Goal: Information Seeking & Learning: Compare options

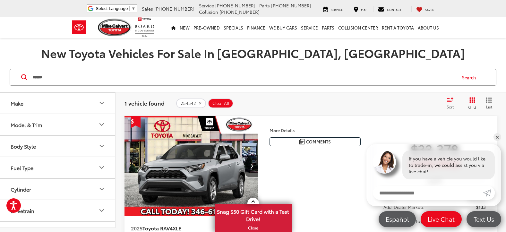
scroll to position [64, 0]
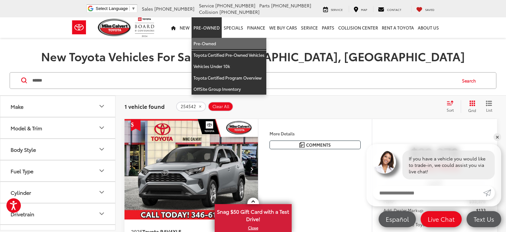
click at [213, 45] on link "Pre-Owned" at bounding box center [228, 44] width 75 height 12
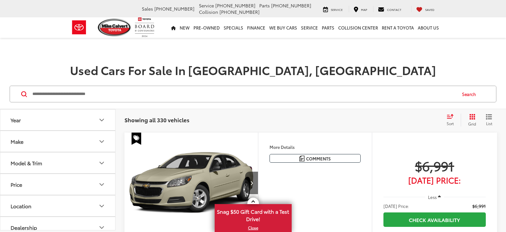
click at [97, 141] on button "Make" at bounding box center [57, 141] width 115 height 21
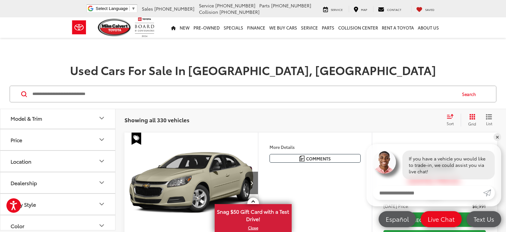
scroll to position [257, 0]
click at [89, 78] on label "Toyota (171)" at bounding box center [87, 72] width 26 height 11
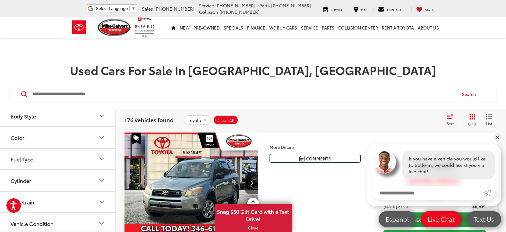
scroll to position [350, 0]
click at [100, 30] on icon "Model & Trim" at bounding box center [102, 26] width 8 height 8
click at [19, 27] on label "Corolla (16)" at bounding box center [57, 20] width 87 height 11
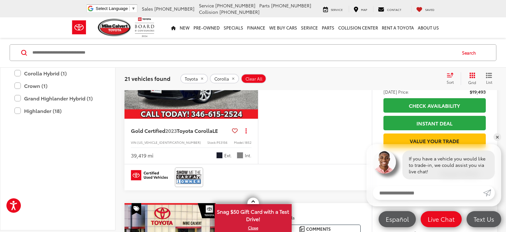
scroll to position [1090, 0]
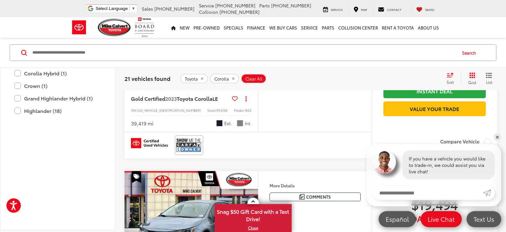
click at [18, 16] on label "Corolla (21)" at bounding box center [57, 10] width 87 height 11
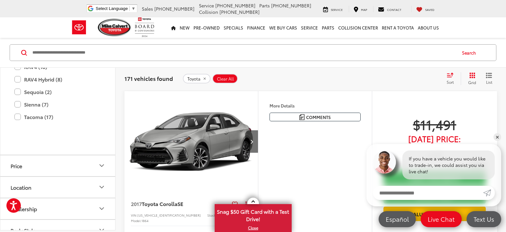
scroll to position [542, 0]
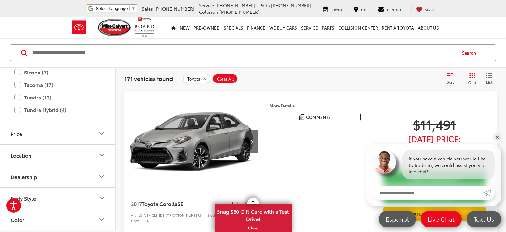
click at [35, 40] on label "RAV4 (18)" at bounding box center [57, 34] width 87 height 11
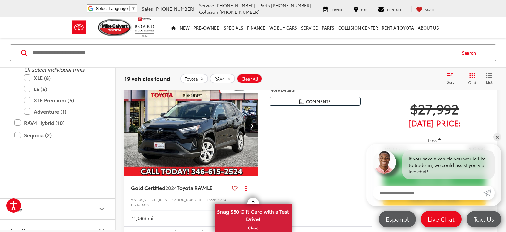
scroll to position [1164, 0]
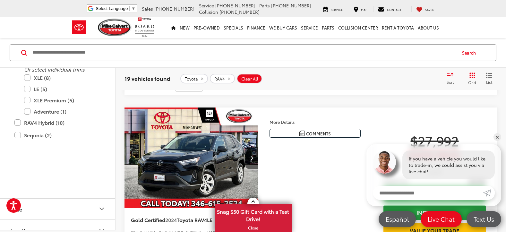
click at [25, 67] on label "All Trims" at bounding box center [62, 60] width 77 height 11
click at [29, 83] on label "XLE (8)" at bounding box center [62, 77] width 77 height 11
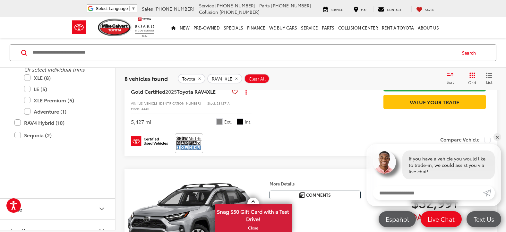
scroll to position [1324, 0]
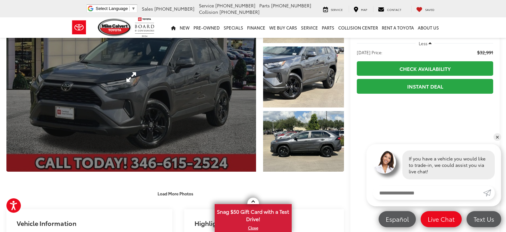
scroll to position [64, 0]
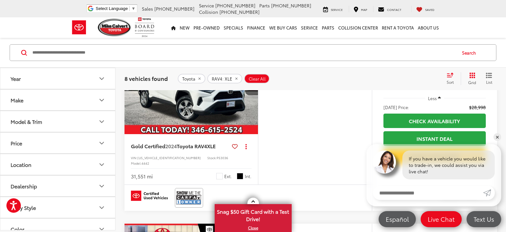
scroll to position [257, 0]
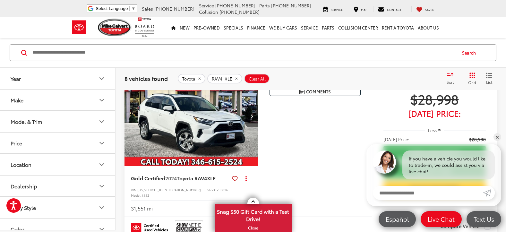
click at [83, 122] on button "Model & Trim" at bounding box center [57, 121] width 115 height 21
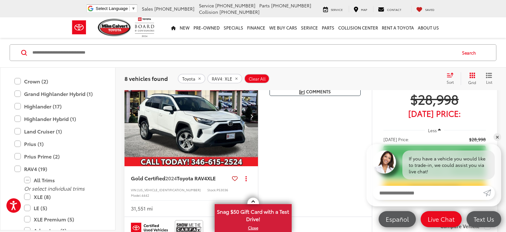
scroll to position [160, 0]
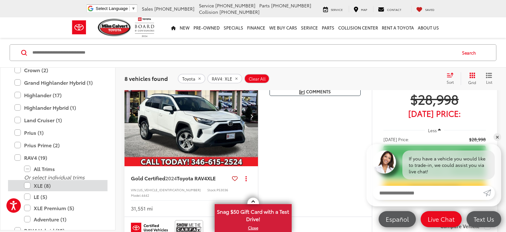
click at [25, 185] on label "XLE (8)" at bounding box center [62, 185] width 77 height 11
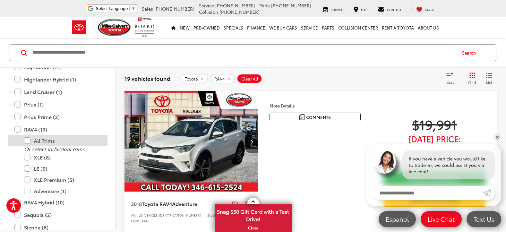
scroll to position [192, 0]
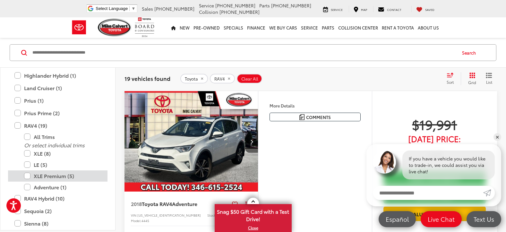
click at [28, 176] on label "XLE Premium (5)" at bounding box center [62, 175] width 77 height 11
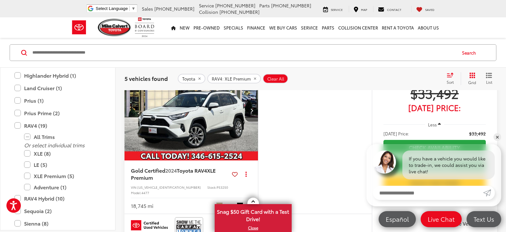
scroll to position [490, 0]
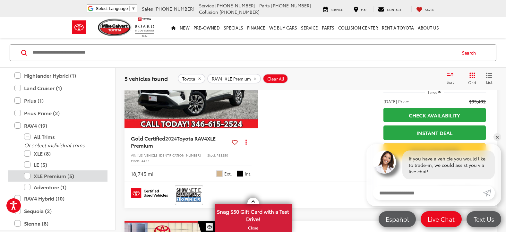
click at [31, 176] on label "XLE Premium (5)" at bounding box center [62, 175] width 77 height 11
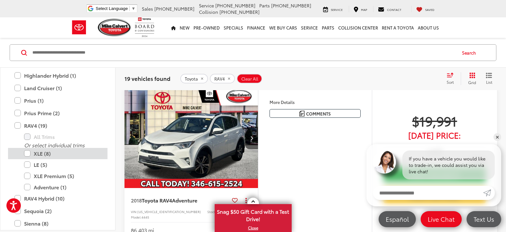
click at [27, 151] on label "XLE (8)" at bounding box center [62, 153] width 77 height 11
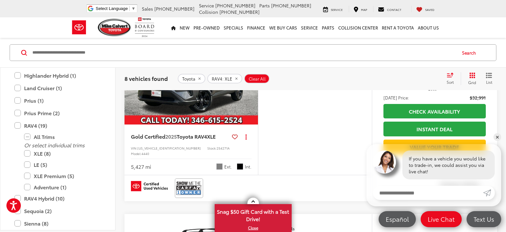
scroll to position [1292, 0]
